Goal: Navigation & Orientation: Find specific page/section

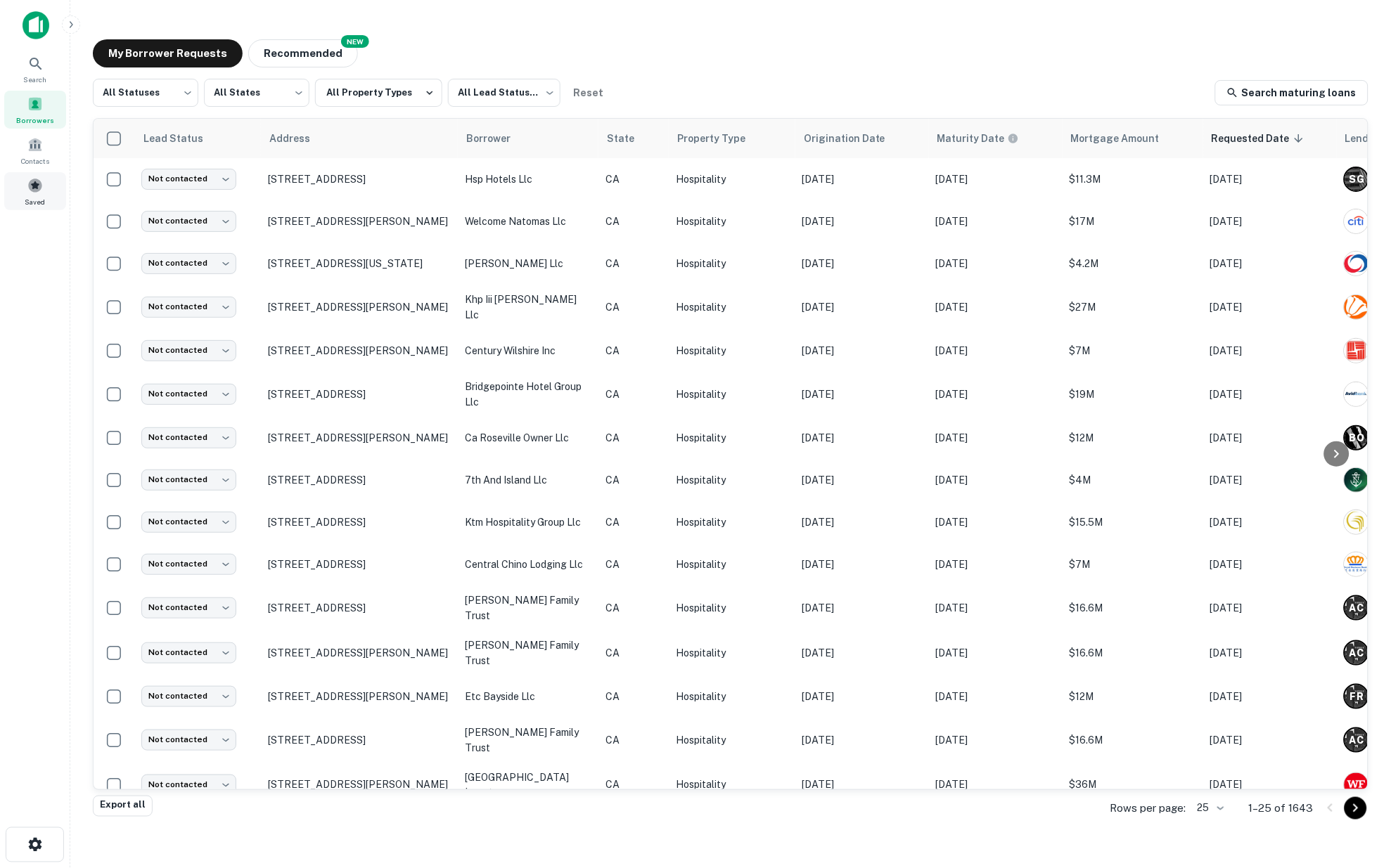
click at [40, 187] on span at bounding box center [35, 185] width 16 height 16
